Goal: Task Accomplishment & Management: Manage account settings

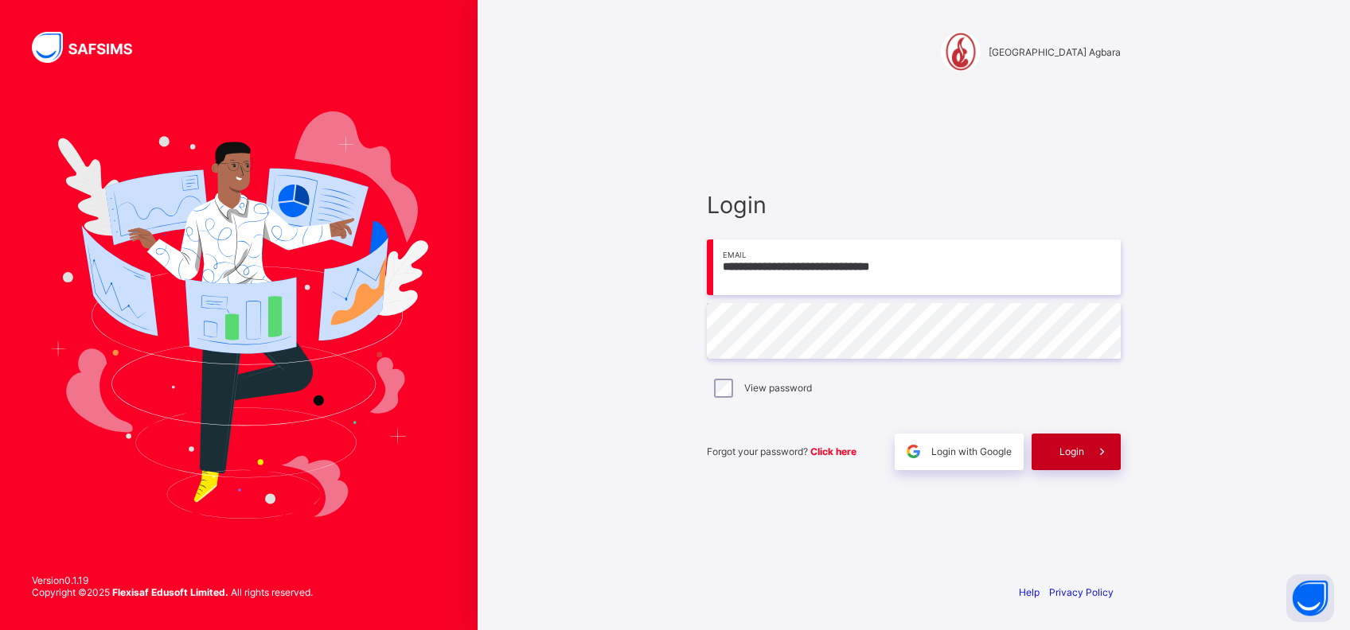
click at [1066, 452] on span "Login" at bounding box center [1072, 452] width 25 height 12
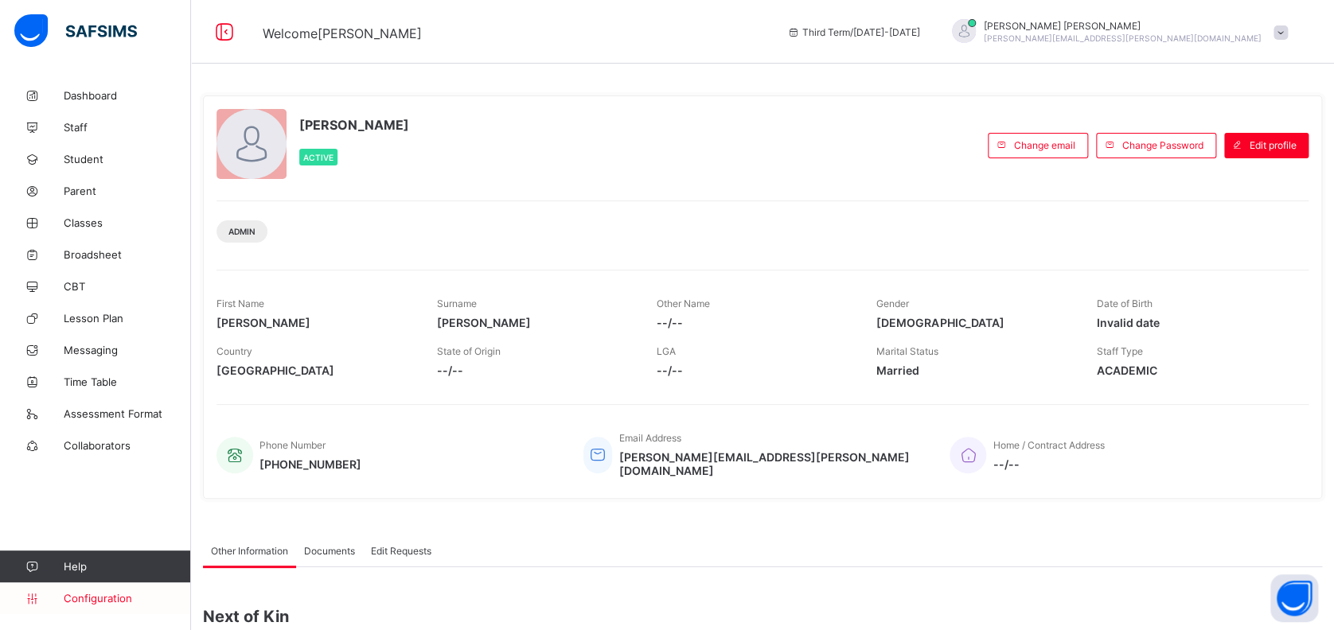
click at [92, 603] on span "Configuration" at bounding box center [127, 598] width 127 height 13
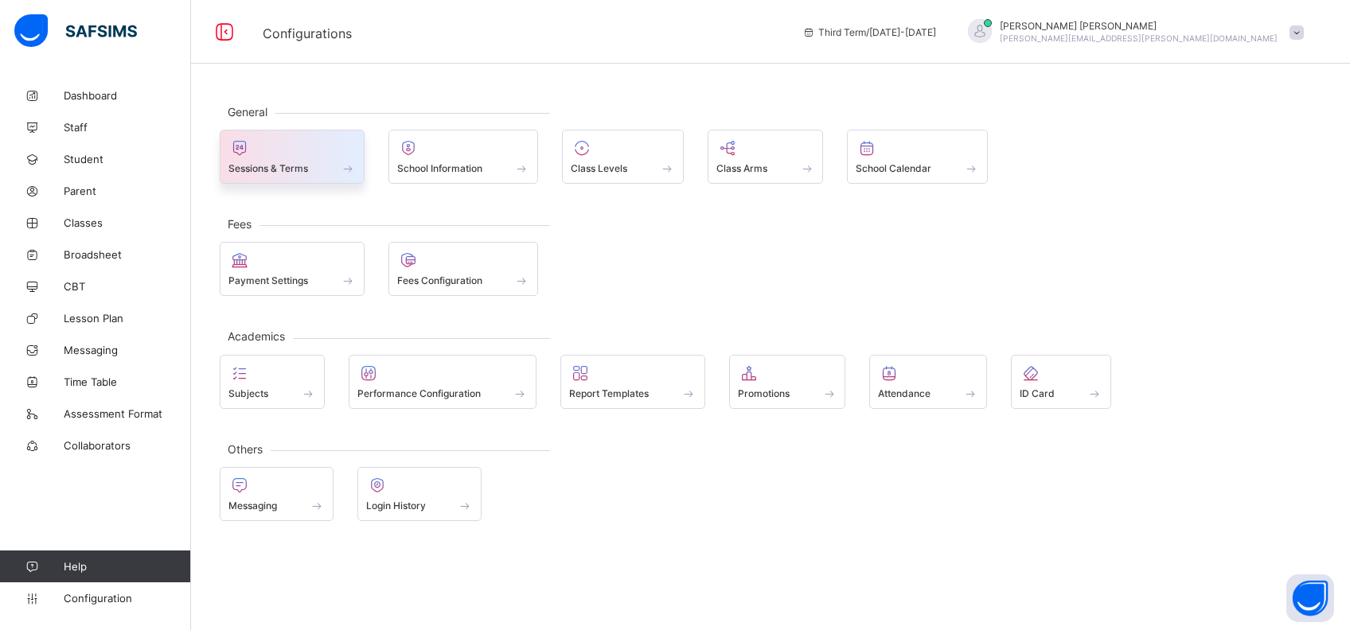
click at [298, 166] on span "Sessions & Terms" at bounding box center [268, 168] width 80 height 12
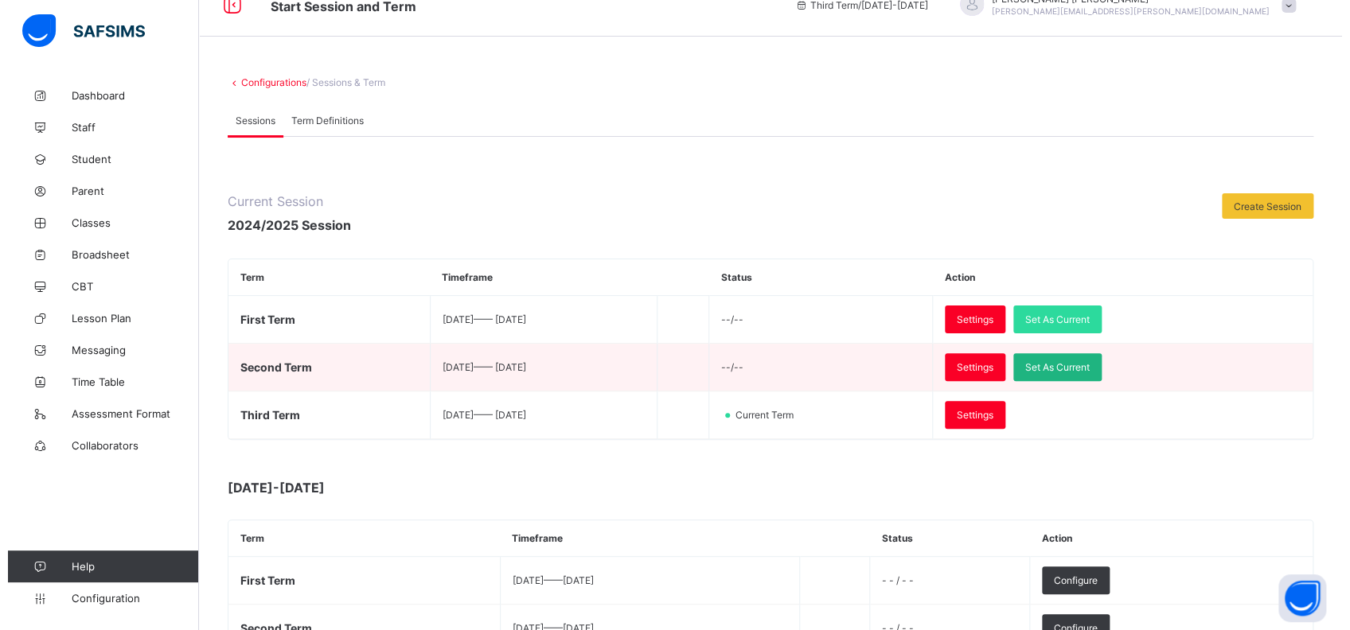
scroll to position [212, 0]
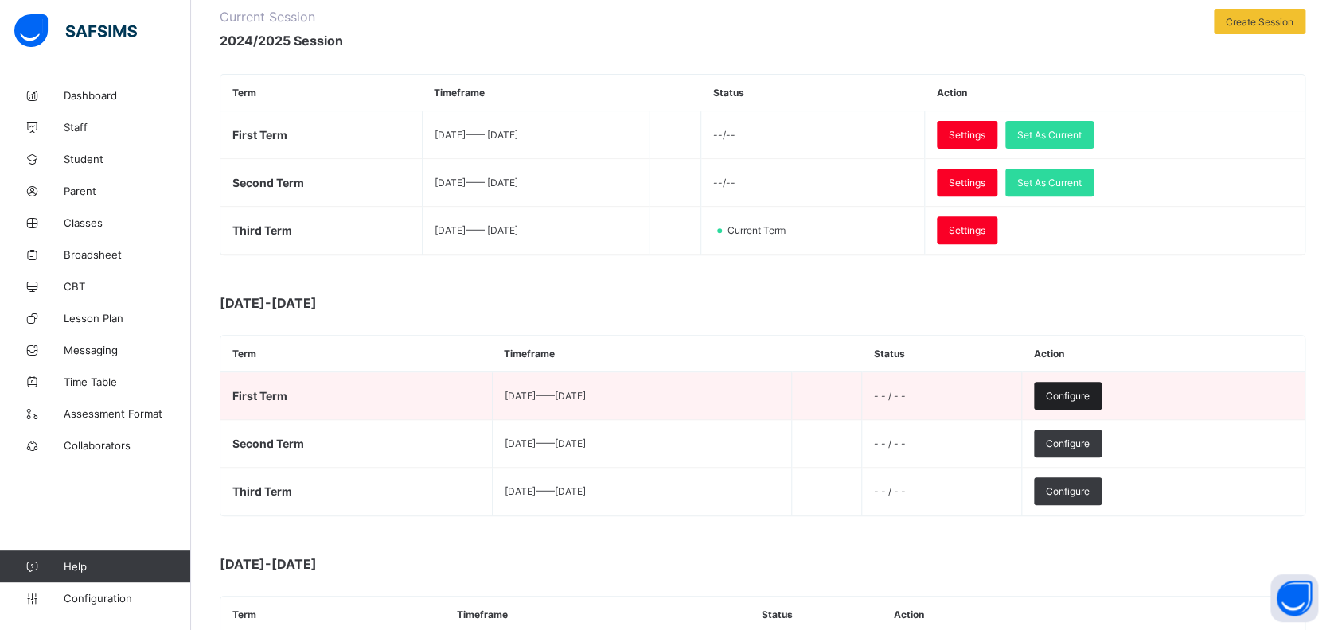
click at [1102, 383] on div "Configure" at bounding box center [1068, 396] width 68 height 28
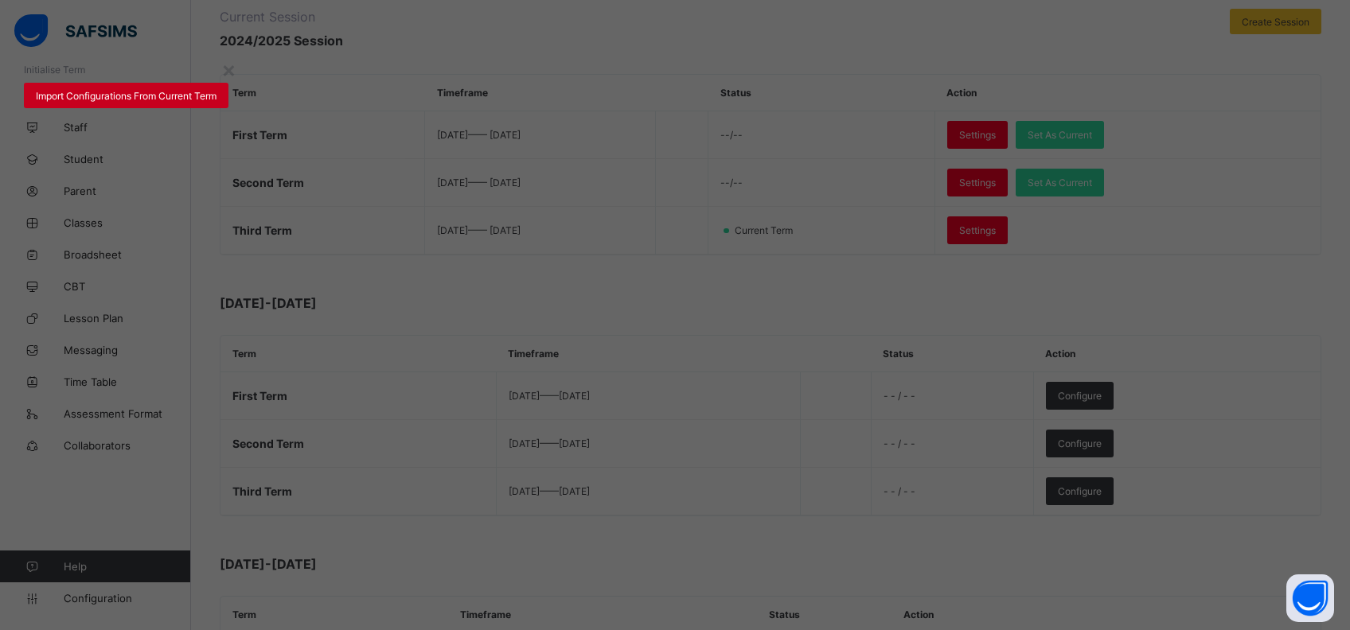
click at [217, 102] on span "Import Configurations From Current Term" at bounding box center [126, 96] width 181 height 12
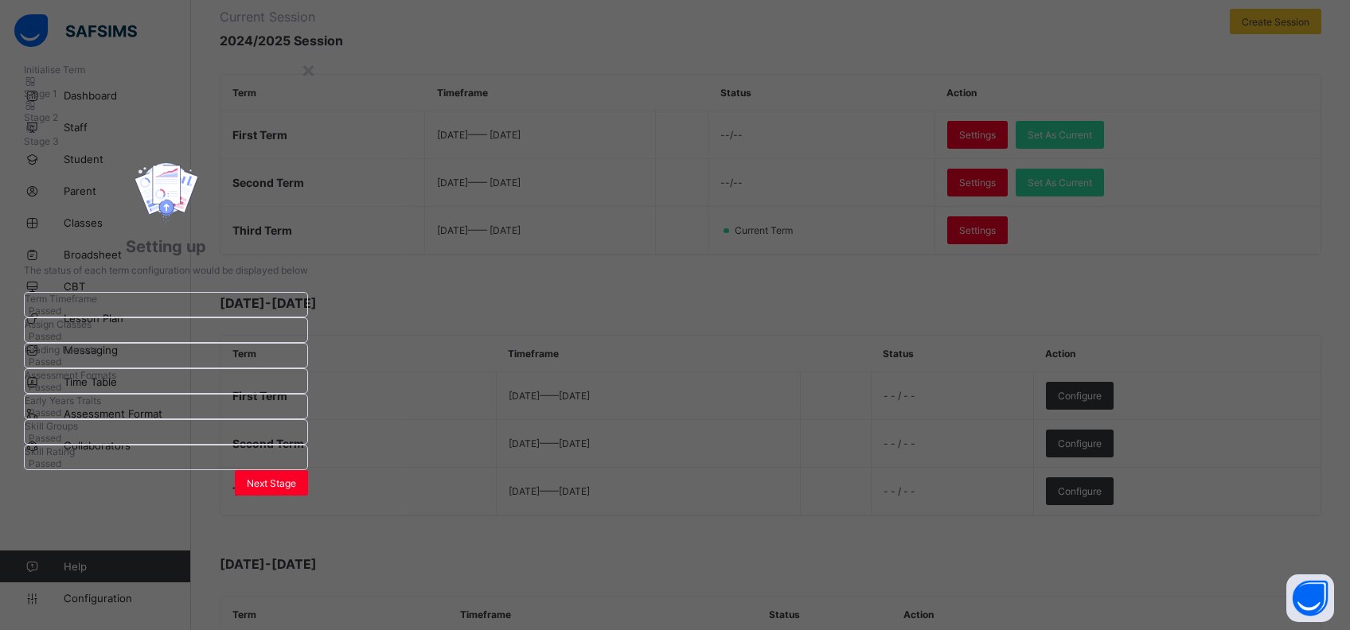
scroll to position [295, 0]
click at [296, 490] on span "Next Stage" at bounding box center [271, 484] width 49 height 12
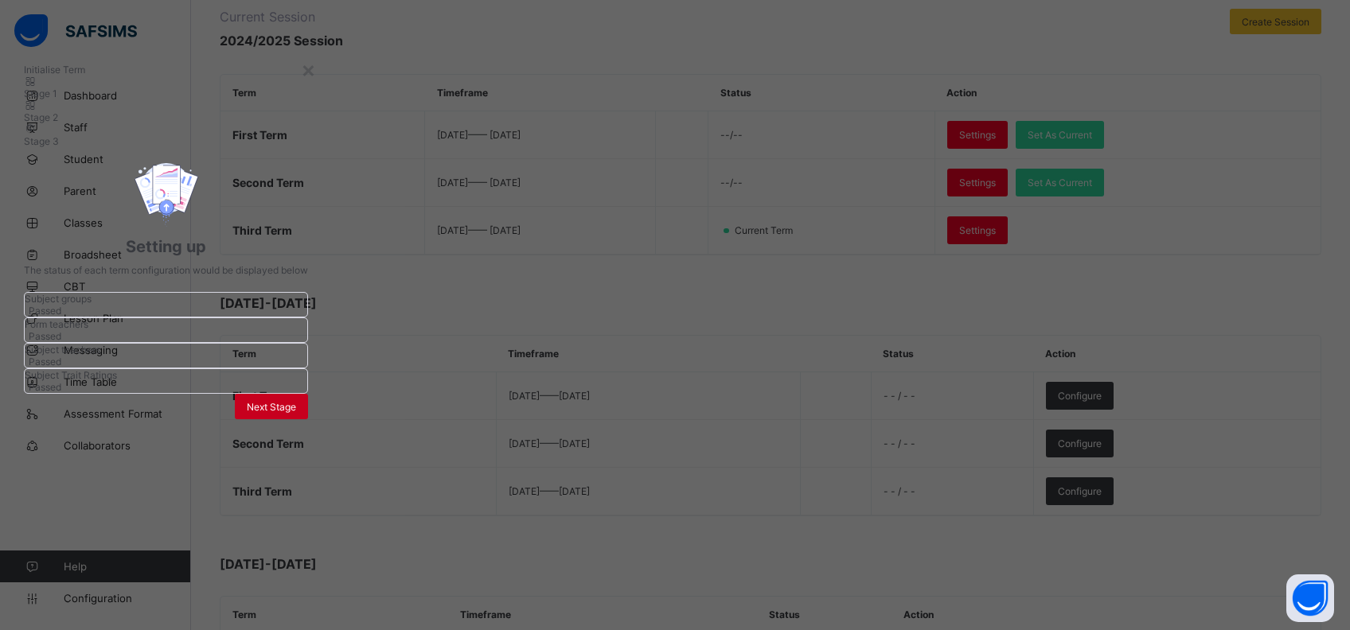
scroll to position [90, 0]
click at [296, 413] on span "Next Stage" at bounding box center [271, 407] width 49 height 12
click at [308, 406] on span "Set As Current Term" at bounding box center [263, 400] width 89 height 12
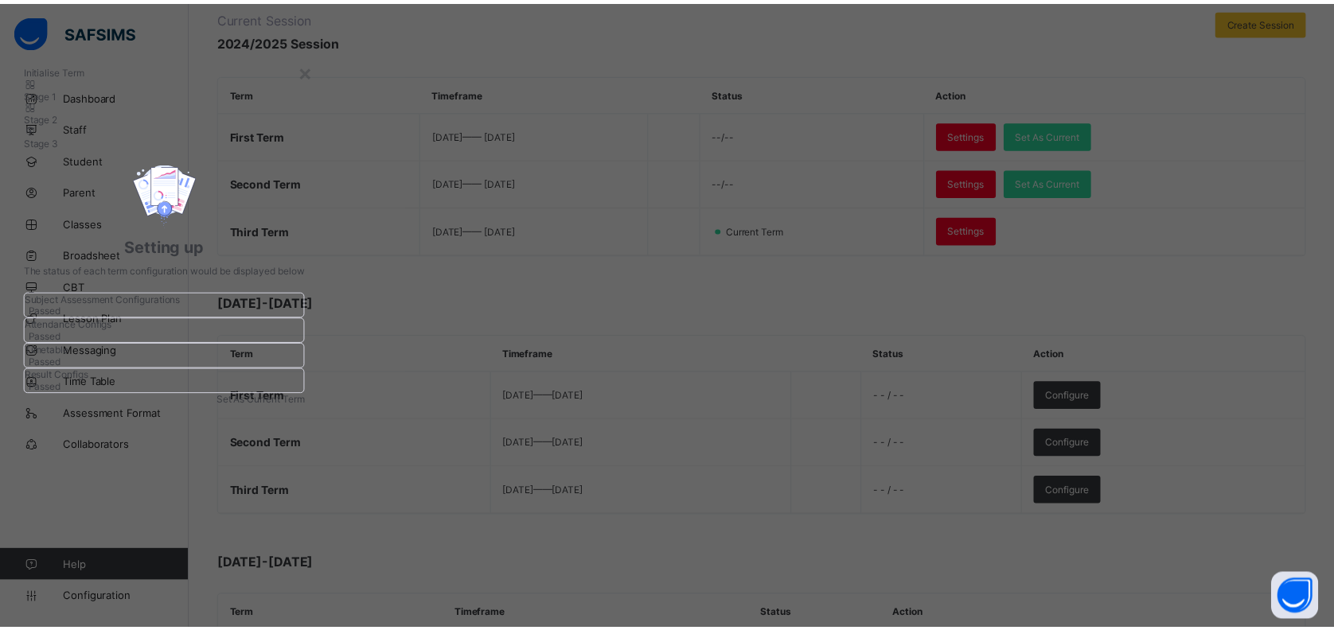
scroll to position [0, 0]
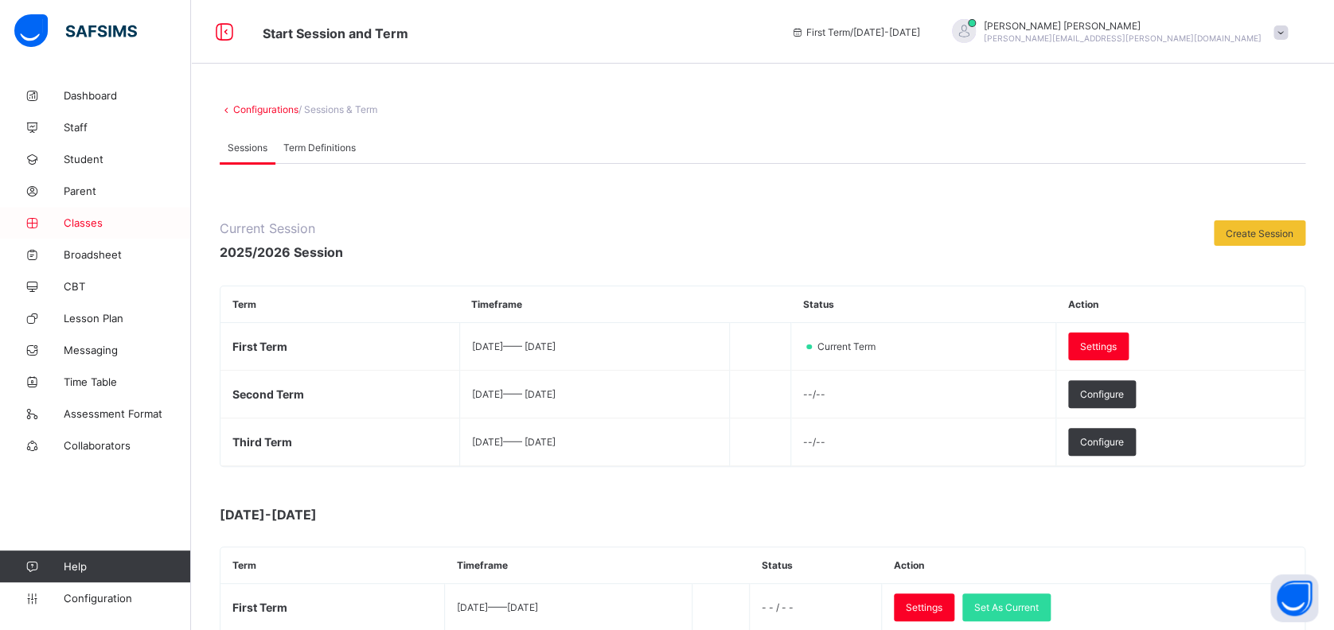
click at [92, 221] on span "Classes" at bounding box center [127, 223] width 127 height 13
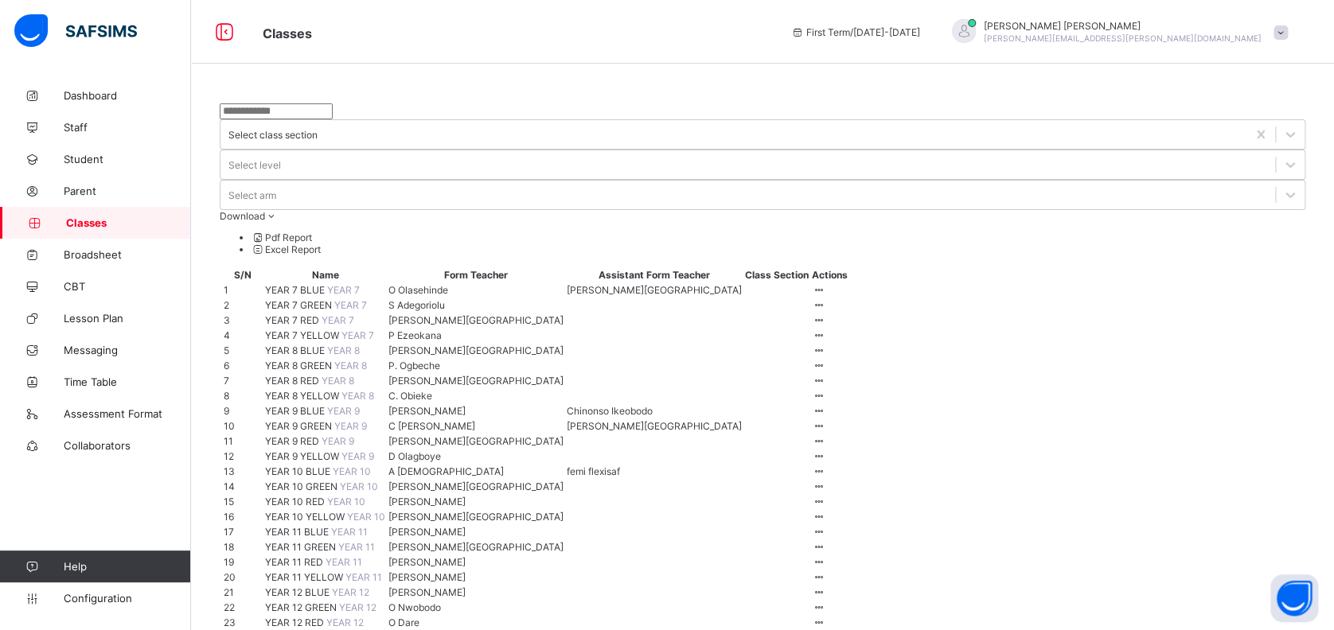
click at [312, 284] on span "YEAR 7 BLUE" at bounding box center [296, 290] width 62 height 12
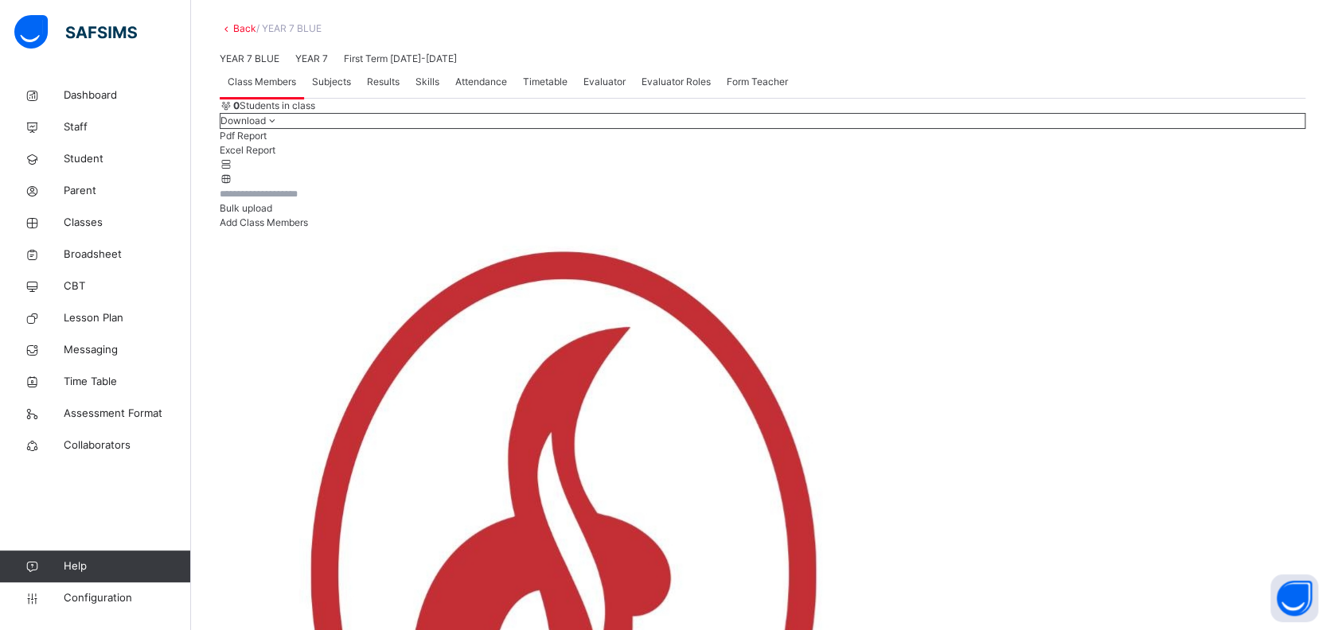
scroll to position [189, 0]
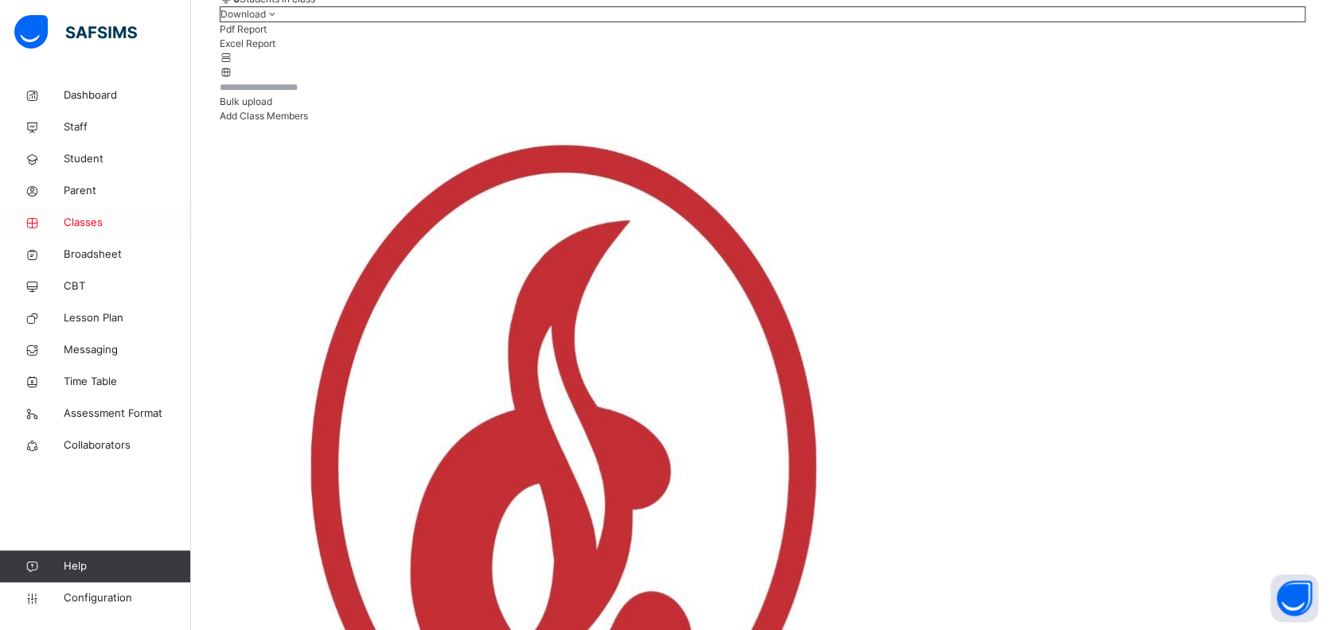
click at [91, 227] on span "Classes" at bounding box center [127, 223] width 127 height 16
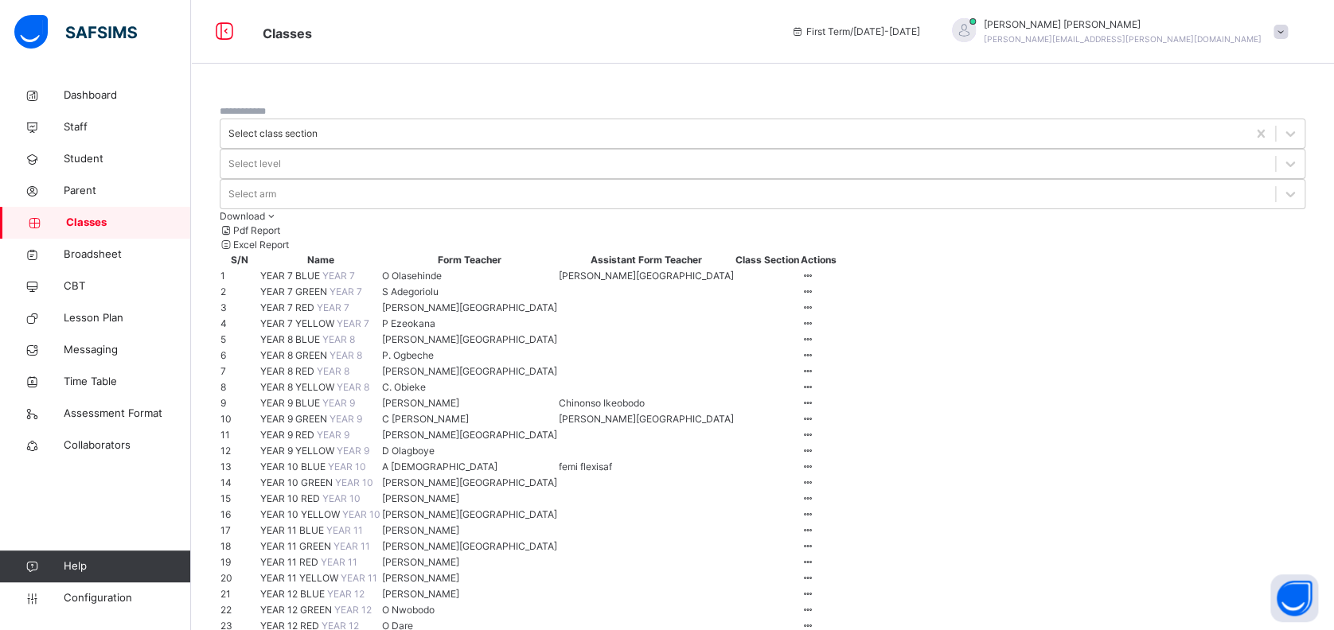
click at [297, 348] on td "YEAR 8 BLUE YEAR 8" at bounding box center [321, 340] width 122 height 16
click at [298, 345] on span "YEAR 8 BLUE" at bounding box center [291, 340] width 62 height 12
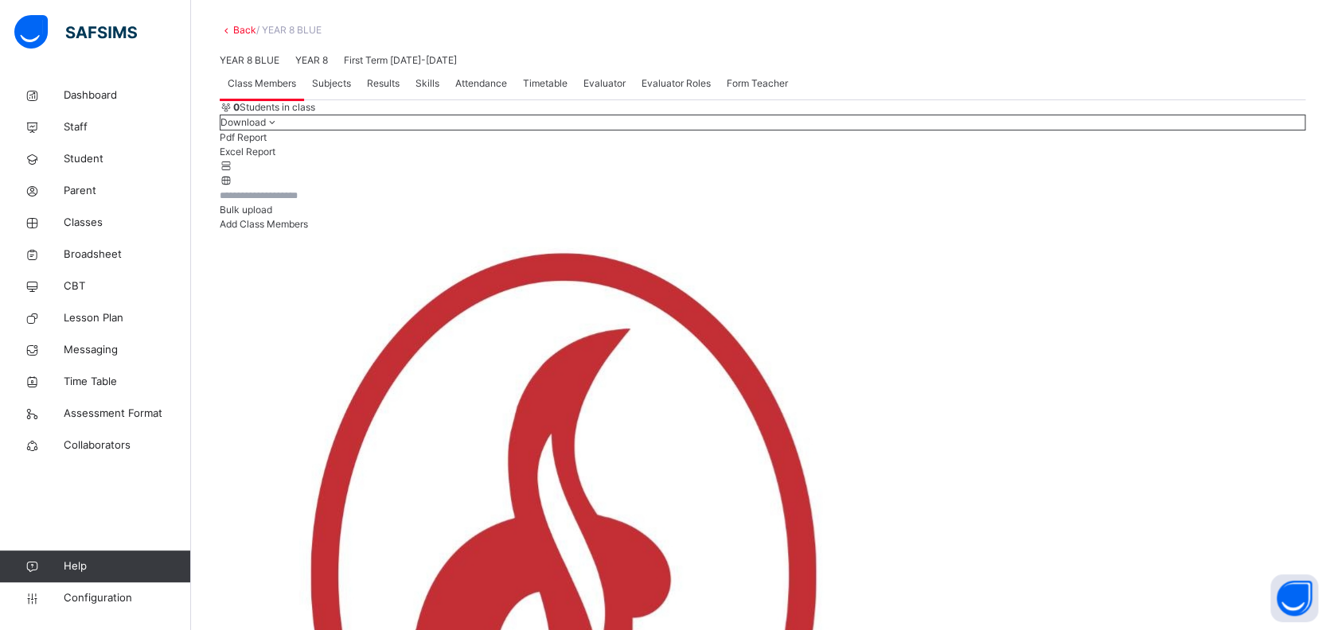
scroll to position [106, 0]
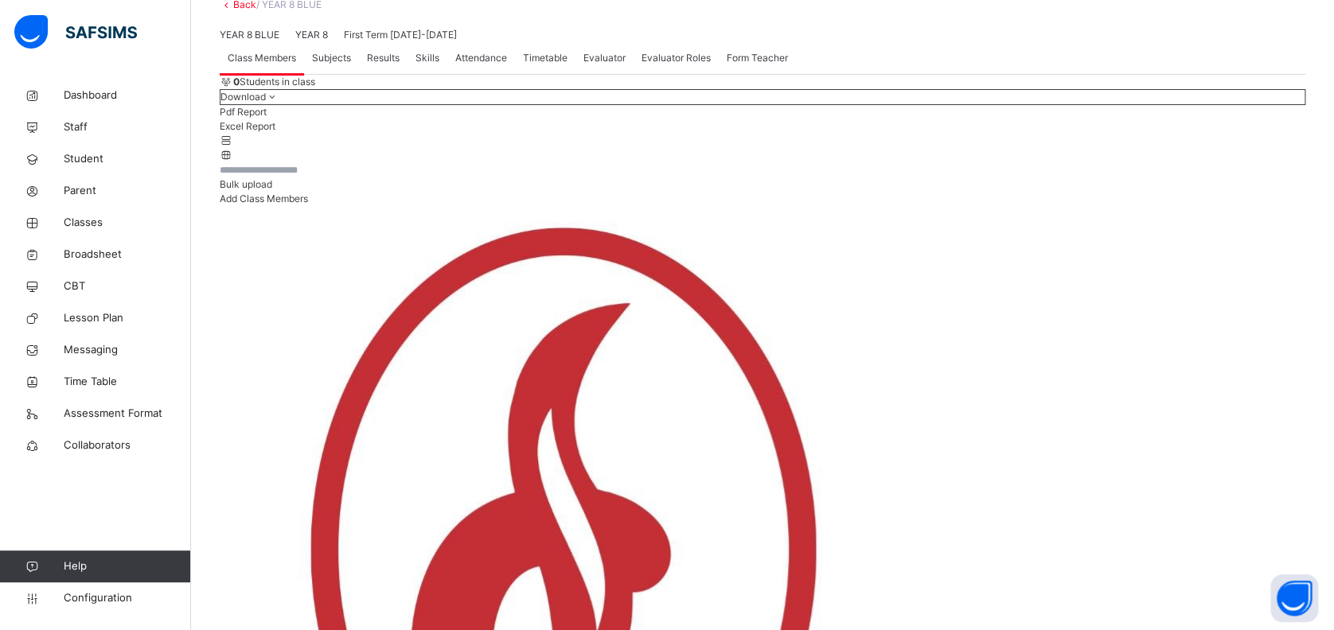
click at [233, 161] on icon at bounding box center [227, 155] width 14 height 12
click at [233, 146] on icon at bounding box center [227, 141] width 14 height 12
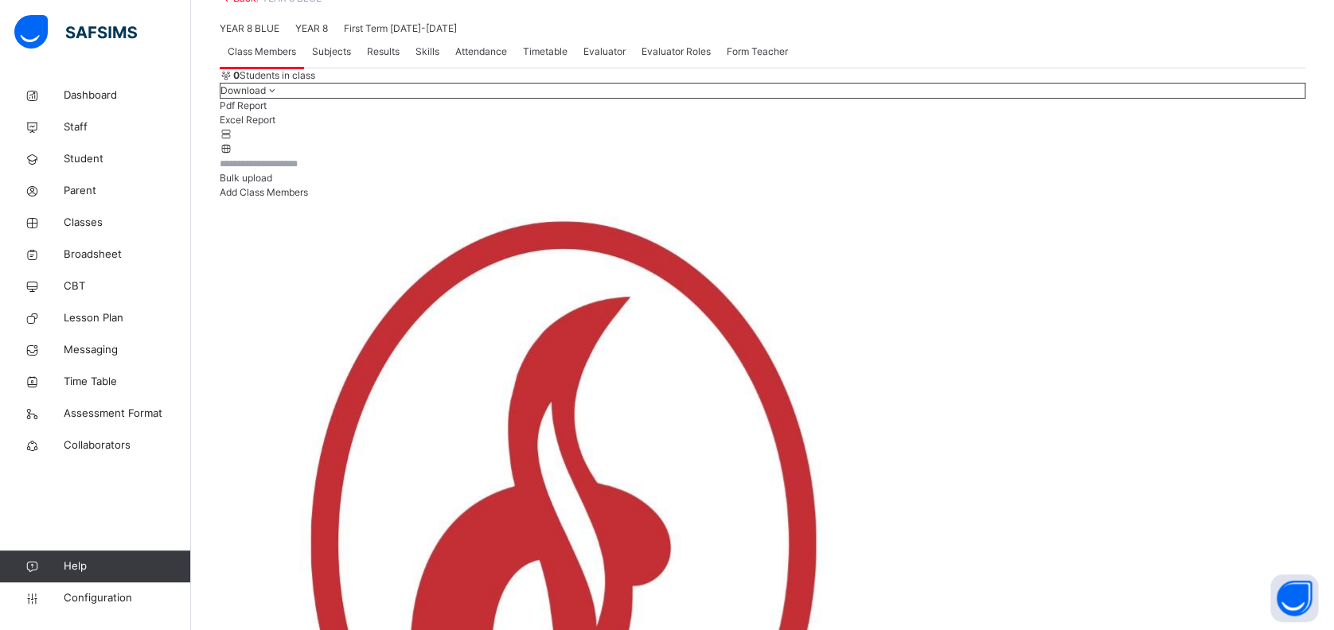
scroll to position [83, 0]
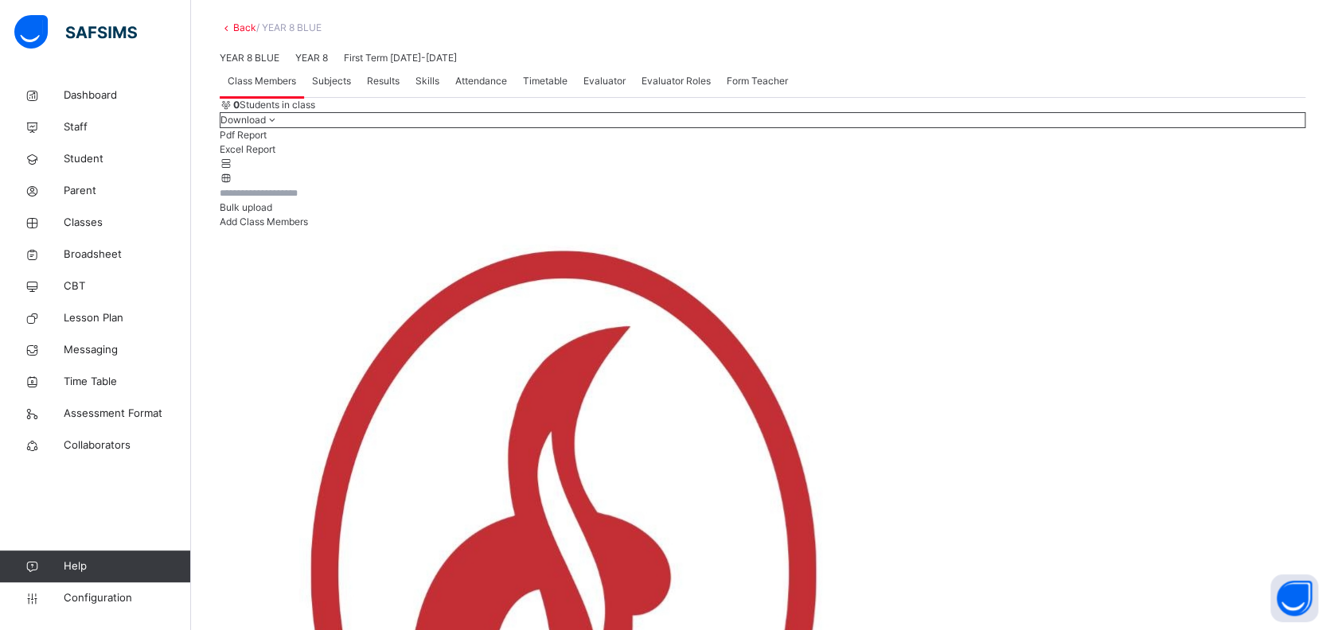
click at [338, 97] on div "Subjects" at bounding box center [331, 81] width 55 height 32
click at [275, 88] on span "Class Members" at bounding box center [262, 81] width 68 height 14
click at [97, 218] on span "Classes" at bounding box center [127, 223] width 127 height 16
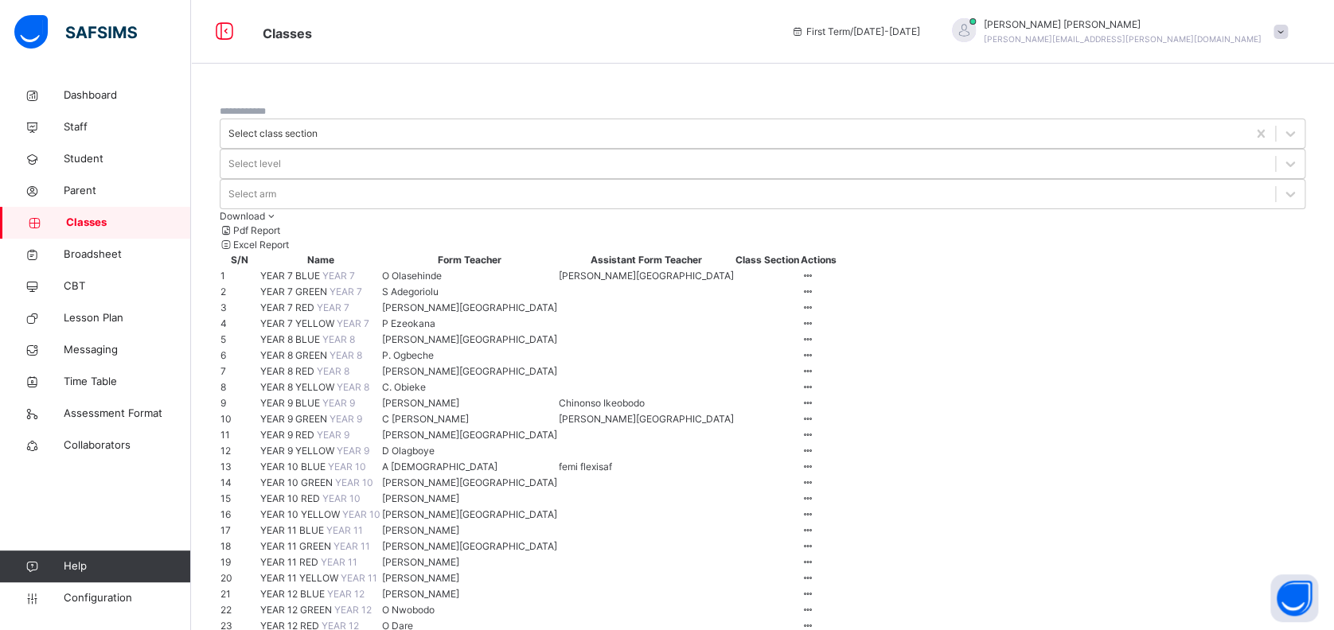
click at [1288, 34] on span at bounding box center [1281, 32] width 14 height 14
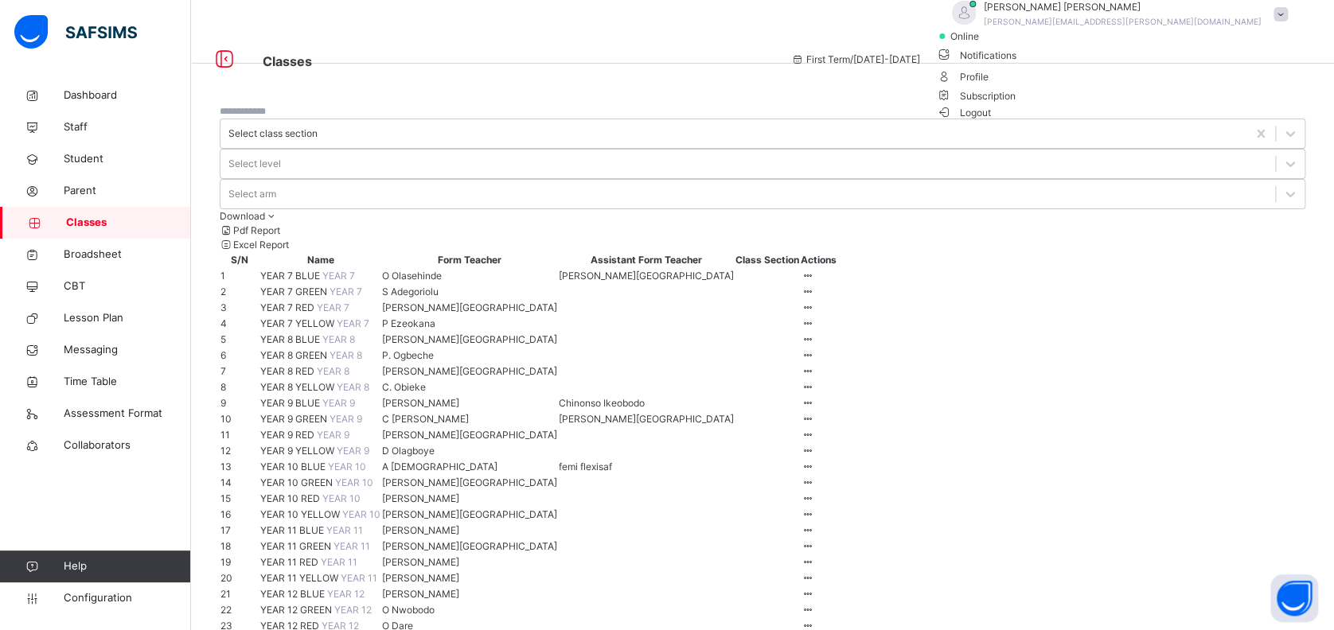
click at [991, 121] on span "Logout" at bounding box center [963, 112] width 55 height 17
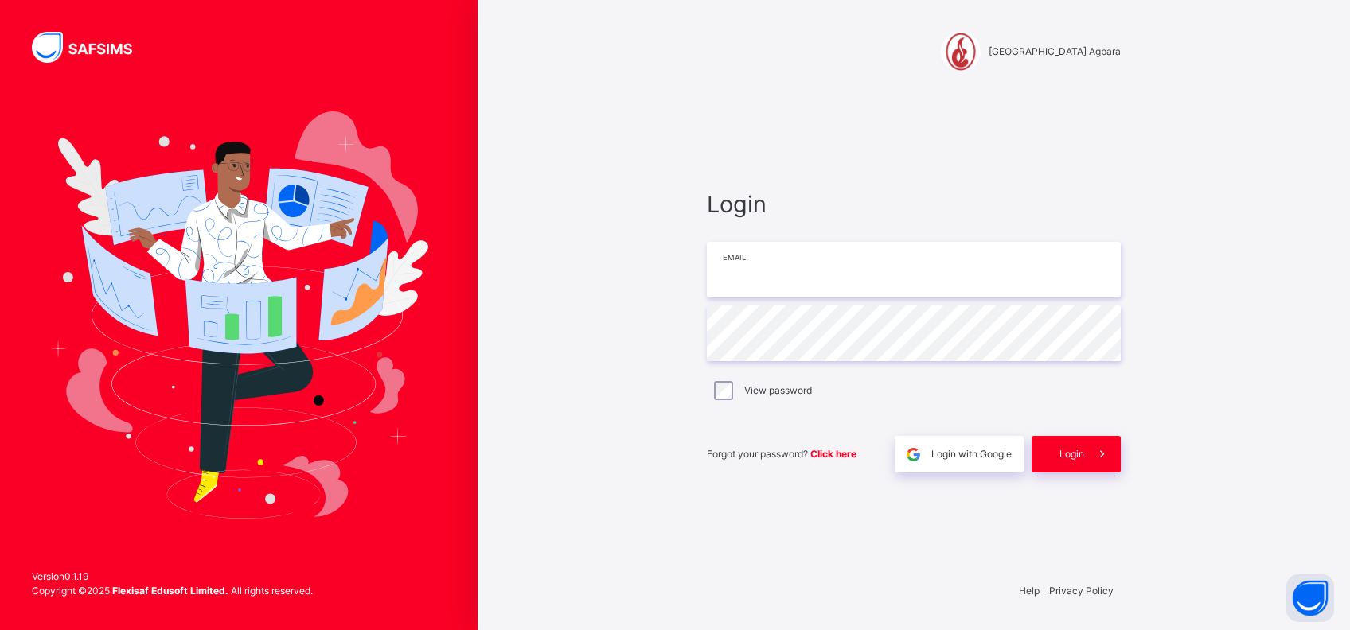
type input "**********"
click at [1081, 443] on div "Login" at bounding box center [1076, 454] width 89 height 37
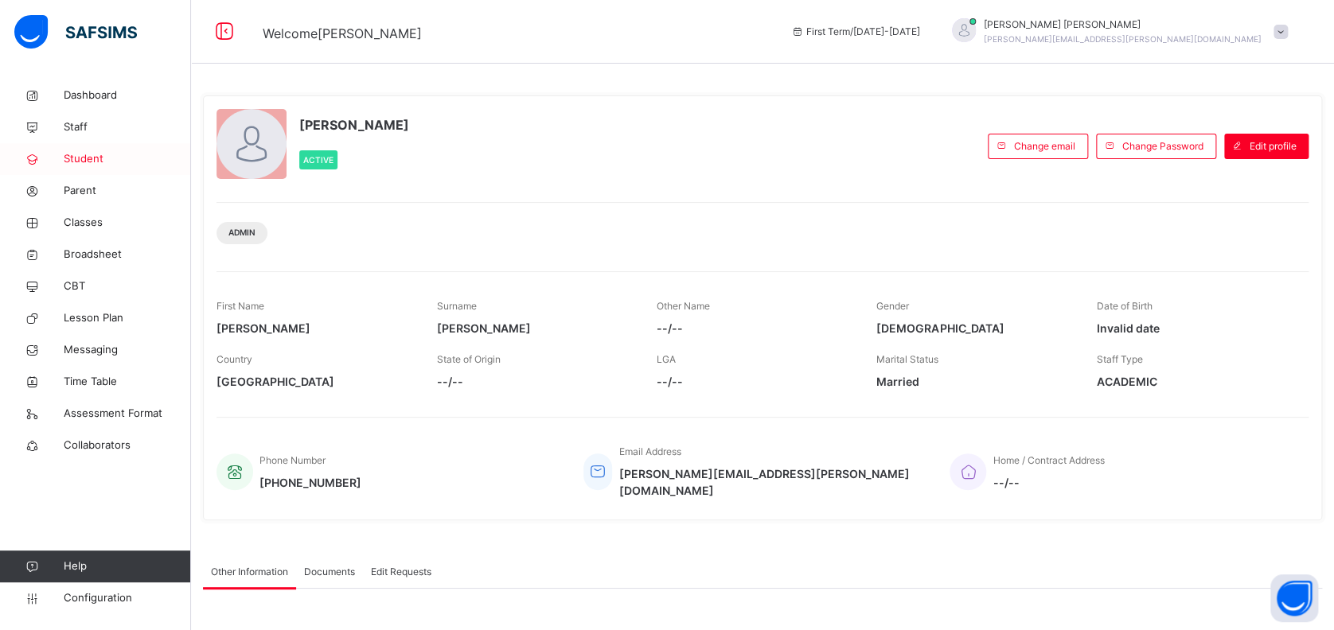
click at [94, 161] on span "Student" at bounding box center [127, 159] width 127 height 16
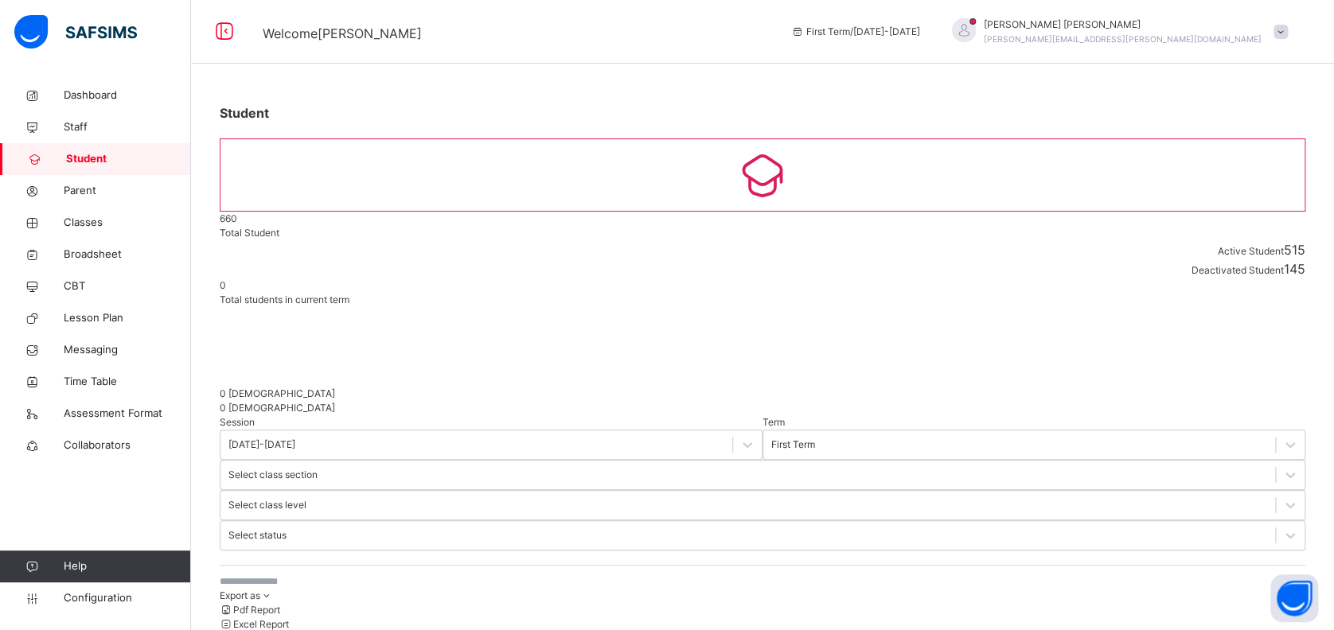
click at [262, 575] on input "text" at bounding box center [339, 582] width 239 height 14
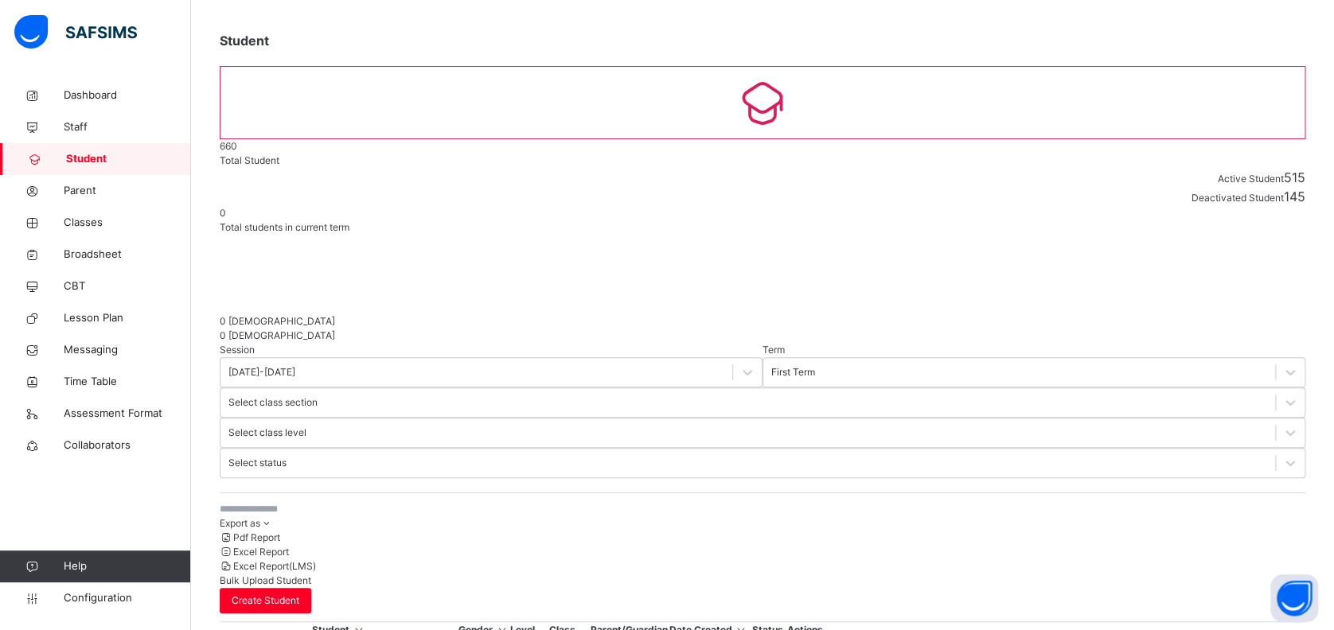
scroll to position [106, 0]
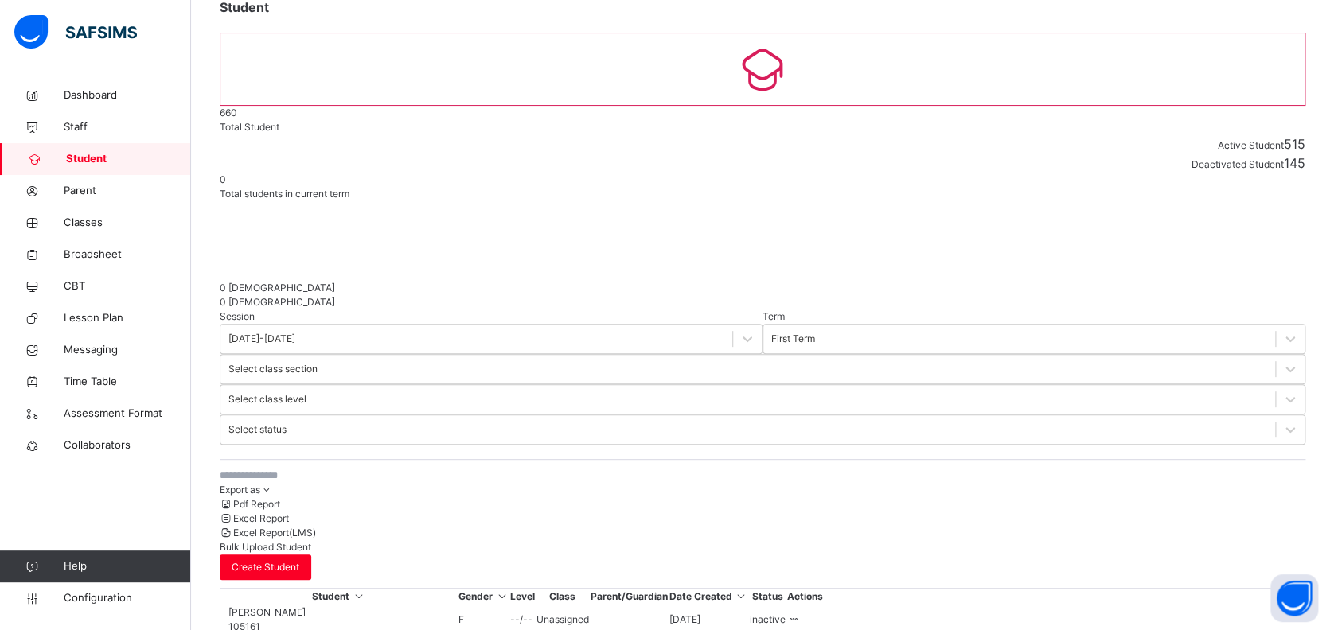
click at [276, 469] on input "text" at bounding box center [339, 476] width 239 height 14
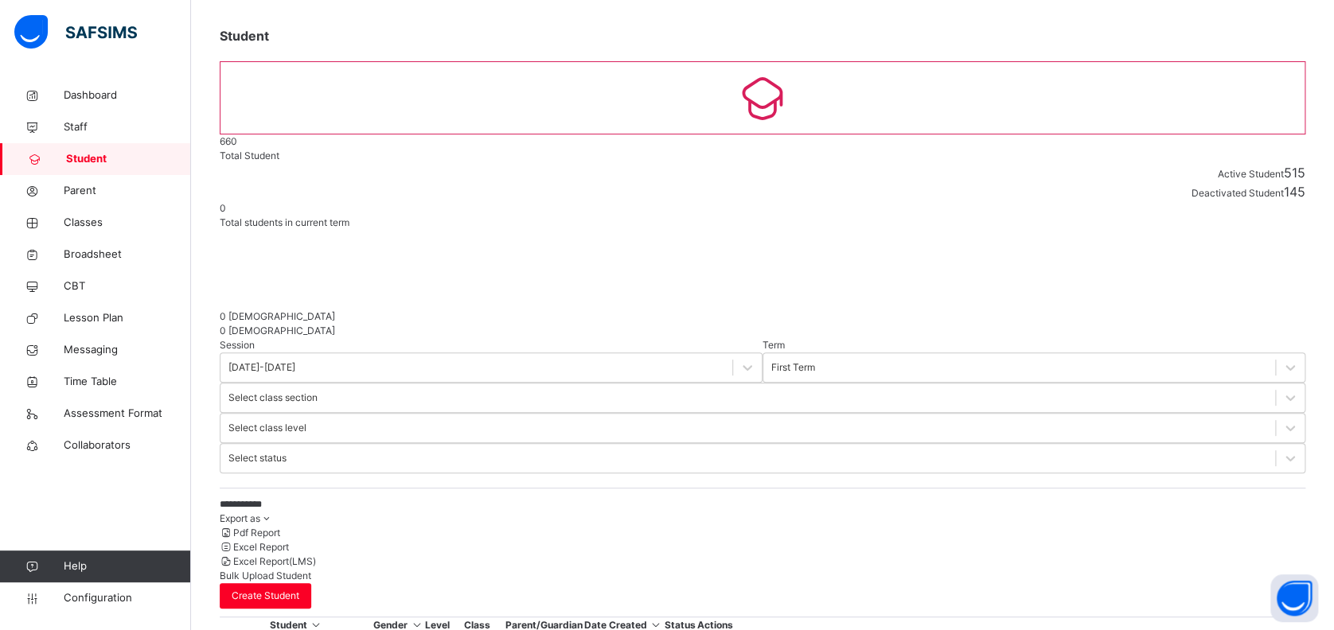
scroll to position [102, 0]
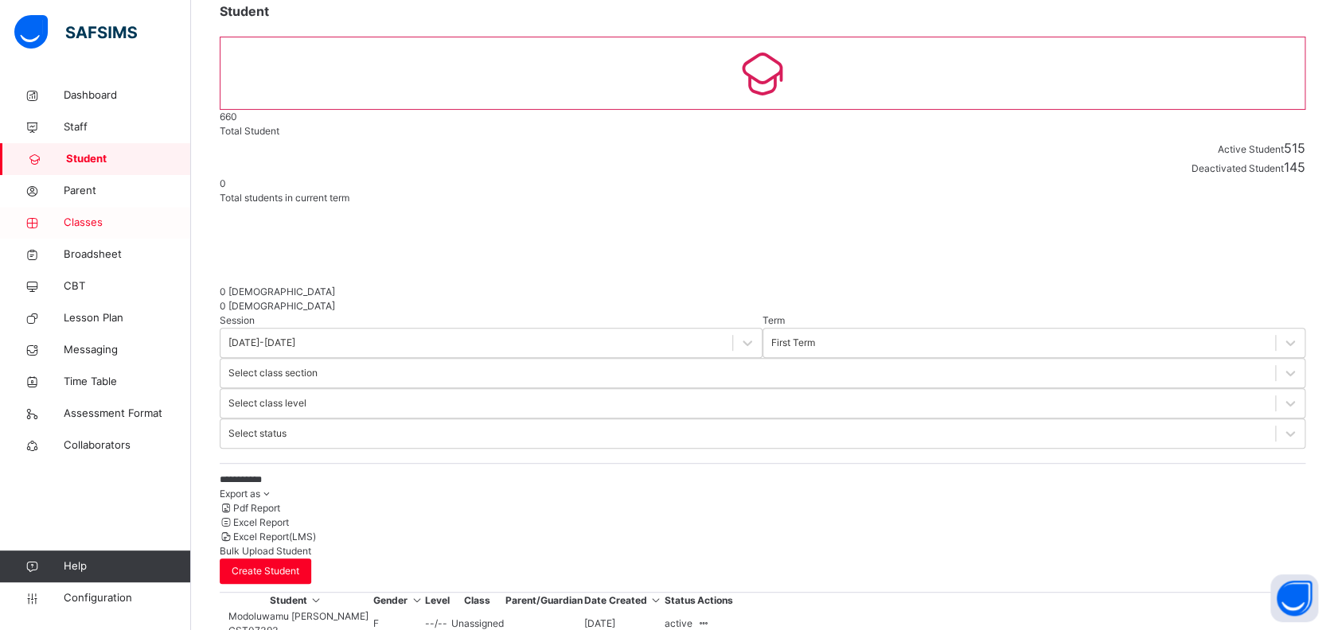
type input "**********"
click at [79, 226] on span "Classes" at bounding box center [127, 223] width 127 height 16
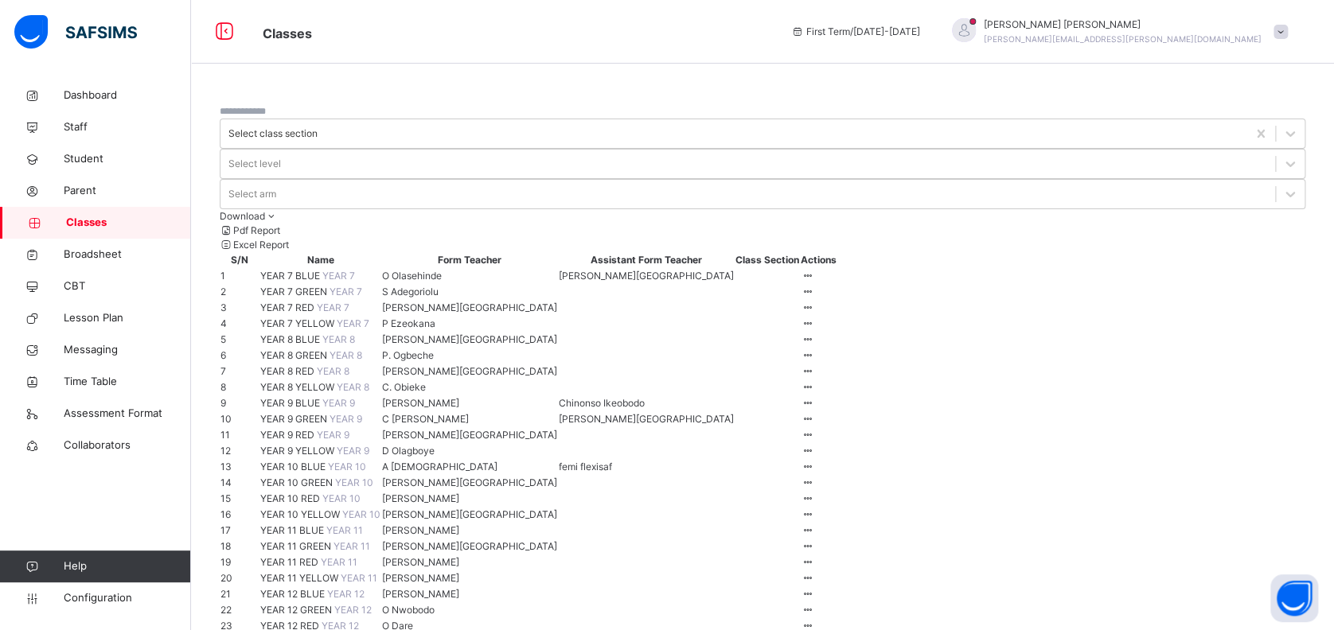
click at [311, 270] on span "YEAR 7 BLUE" at bounding box center [291, 276] width 62 height 12
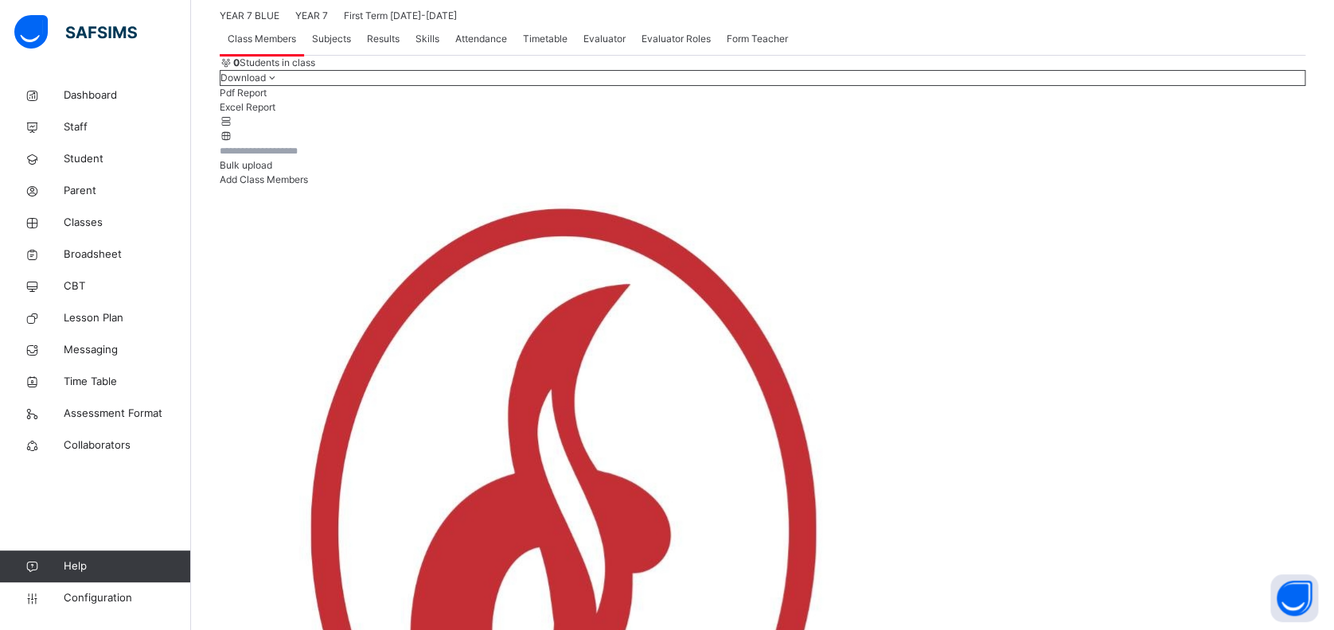
scroll to position [189, 0]
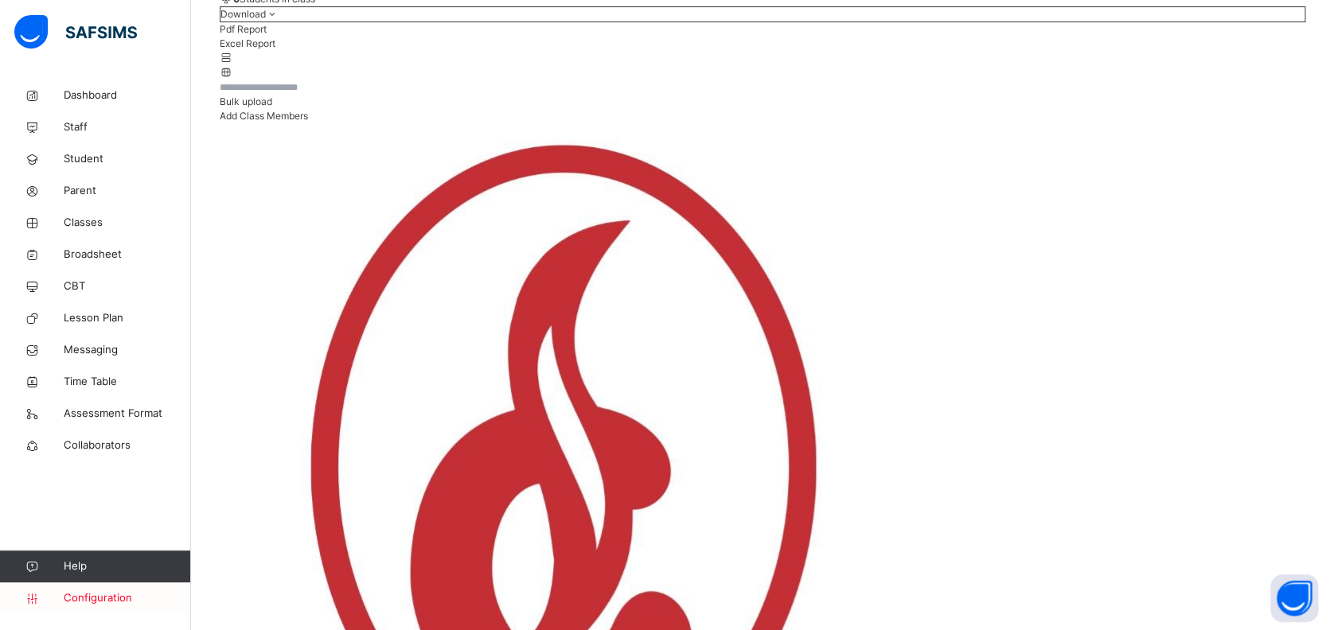
click at [56, 596] on icon at bounding box center [32, 599] width 64 height 12
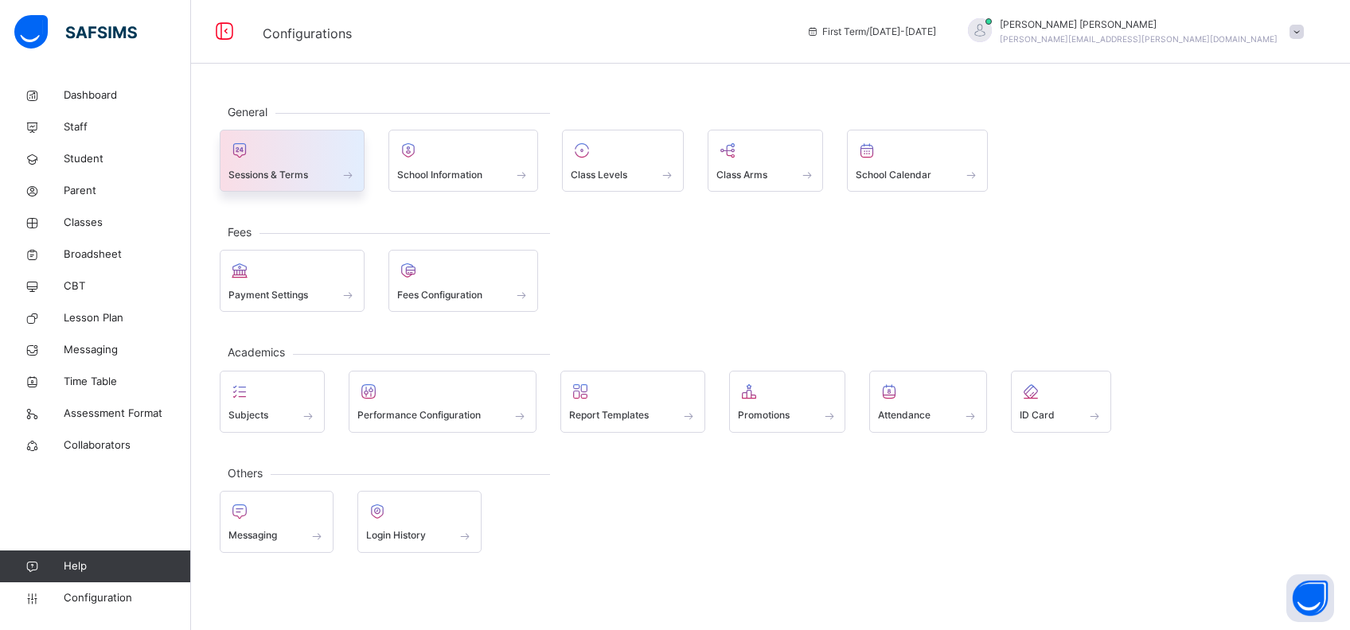
click at [305, 170] on span "Sessions & Terms" at bounding box center [268, 175] width 80 height 14
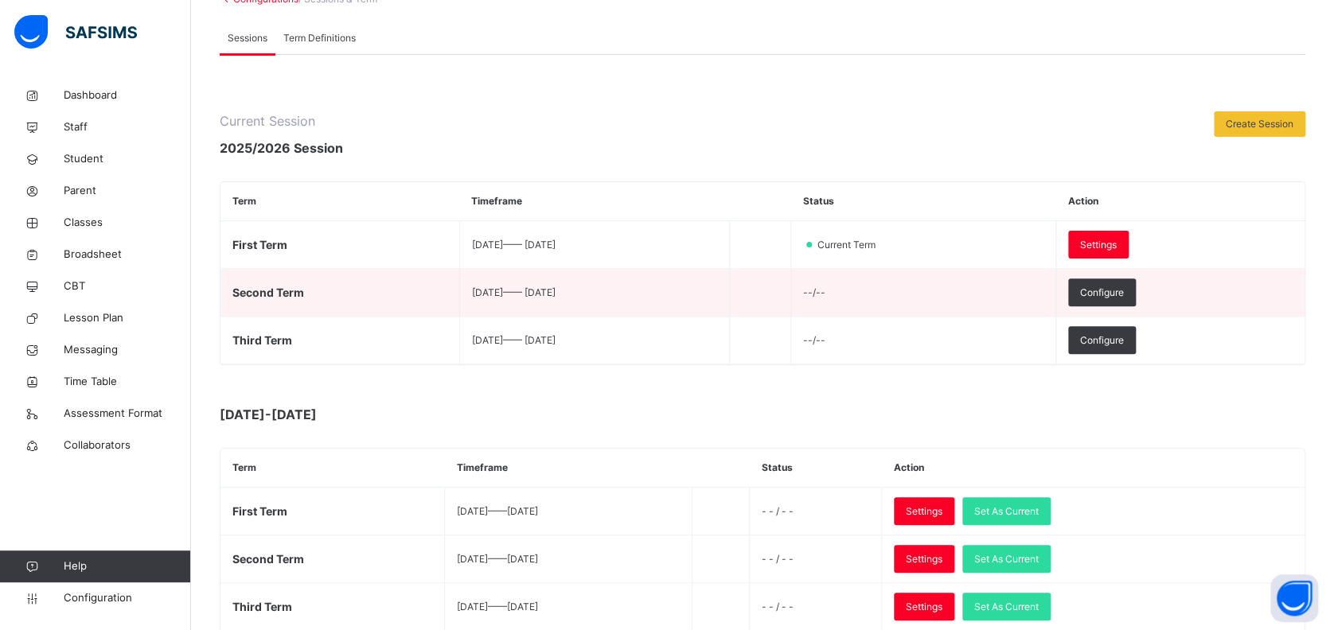
scroll to position [82, 0]
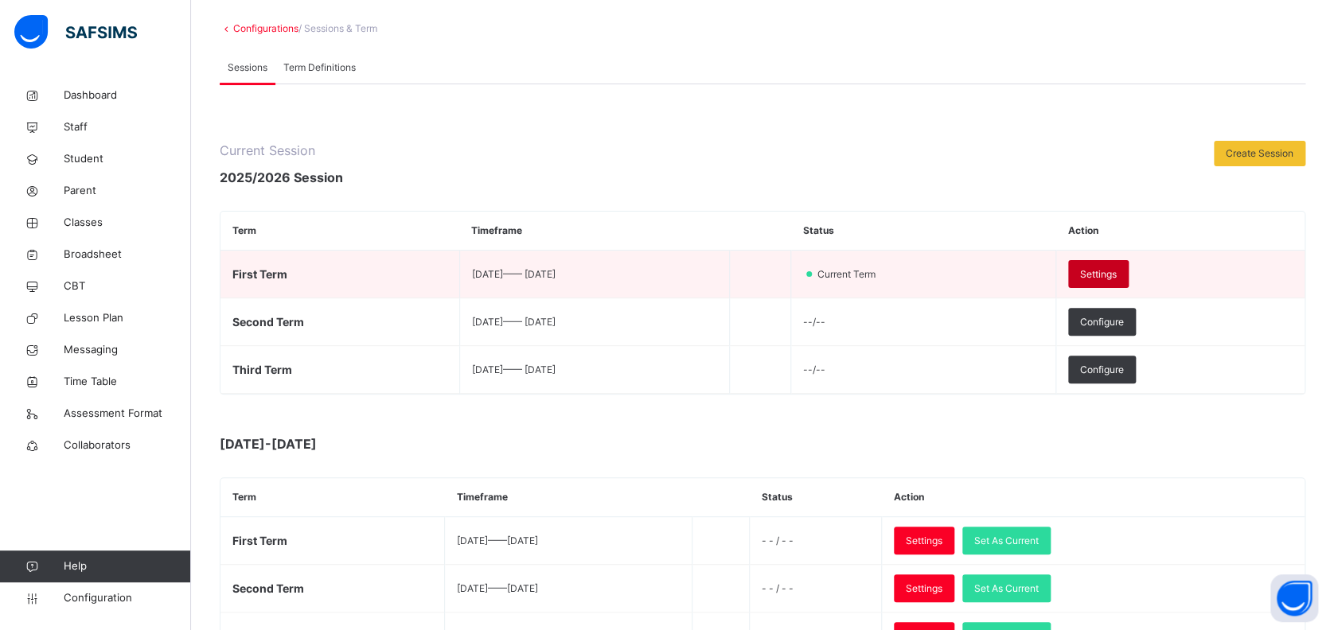
click at [1117, 276] on span "Settings" at bounding box center [1098, 274] width 37 height 14
